Goal: Transaction & Acquisition: Purchase product/service

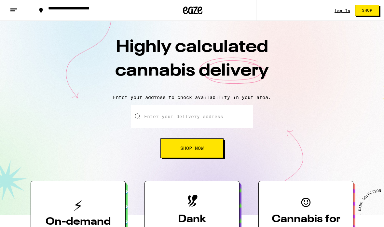
click at [224, 118] on input "Enter your delivery address" at bounding box center [192, 116] width 122 height 23
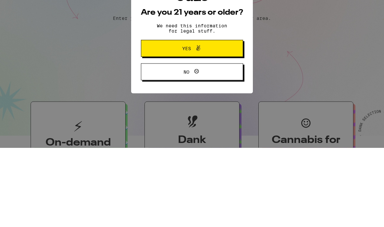
click at [228, 119] on button "Yes" at bounding box center [192, 127] width 102 height 17
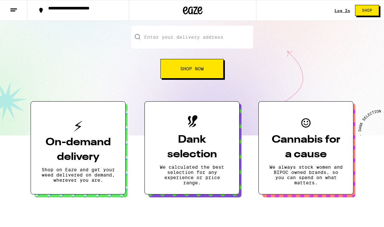
click at [215, 37] on input "Enter your delivery address" at bounding box center [192, 37] width 122 height 23
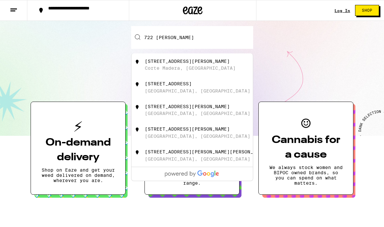
click at [211, 62] on div "[STREET_ADDRESS][PERSON_NAME]" at bounding box center [203, 65] width 116 height 12
type input "[STREET_ADDRESS][PERSON_NAME]"
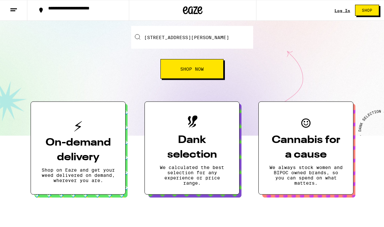
scroll to position [79, 0]
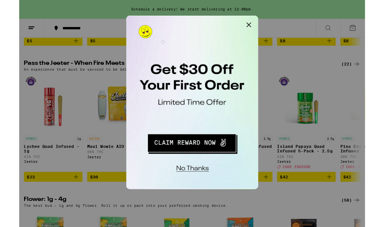
click at [190, 103] on button "Redirect to URL" at bounding box center [170, 102] width 81 height 17
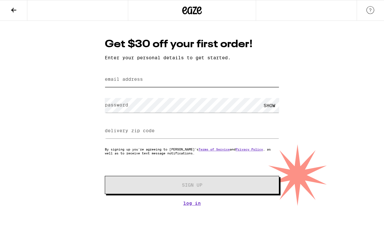
click at [224, 82] on input "email address" at bounding box center [192, 79] width 174 height 15
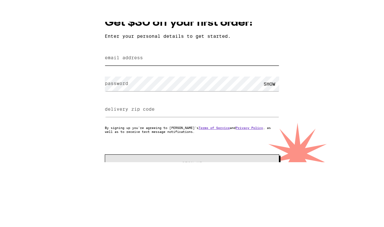
type input "naomilenchner@gmail.com"
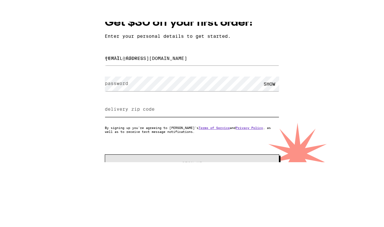
type input "94704"
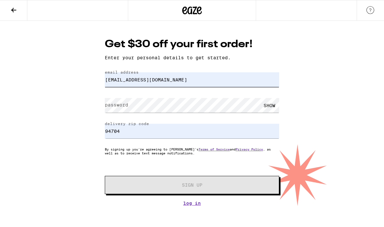
click at [223, 78] on input "naomilenchner@gmail.com" at bounding box center [192, 79] width 174 height 15
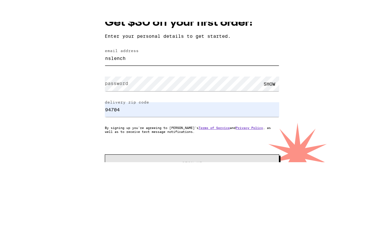
type input "nslench@gmail.com"
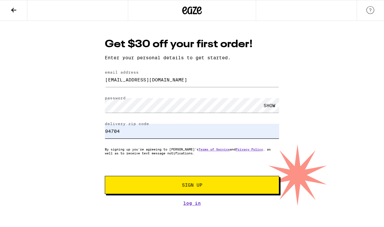
click at [244, 126] on input "94704" at bounding box center [192, 131] width 174 height 15
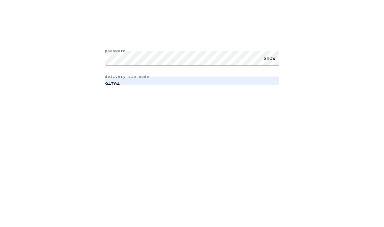
click at [138, 124] on input "94704" at bounding box center [192, 131] width 174 height 15
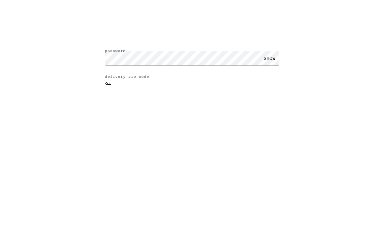
type input "949"
type input "9"
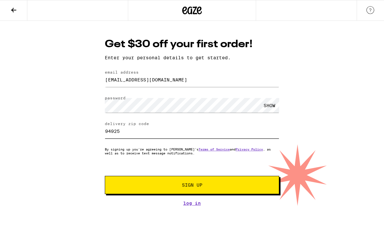
type input "94925"
click at [237, 183] on button "Sign Up" at bounding box center [192, 185] width 174 height 18
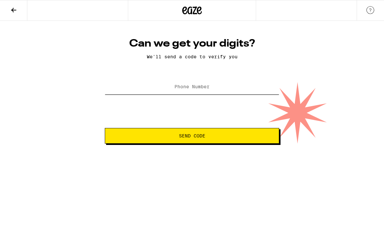
click at [250, 85] on input "Phone Number" at bounding box center [192, 87] width 174 height 15
click at [244, 139] on button "Send Code" at bounding box center [192, 136] width 174 height 16
type input "(415) 747-7548"
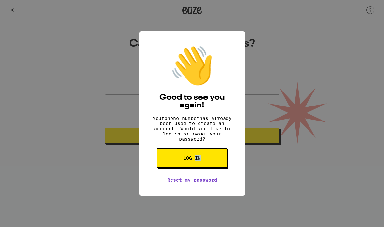
click at [217, 167] on button "Log in" at bounding box center [192, 158] width 70 height 20
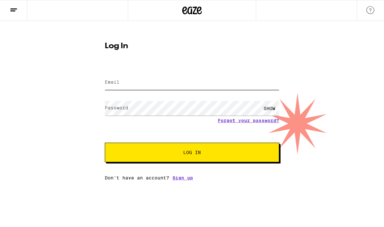
click at [244, 80] on input "Email" at bounding box center [192, 82] width 174 height 15
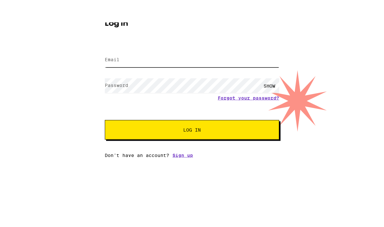
type input "naomilenchner@gmail.com"
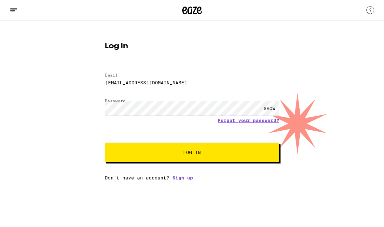
click at [240, 156] on button "Log In" at bounding box center [192, 152] width 174 height 20
